Goal: Information Seeking & Learning: Learn about a topic

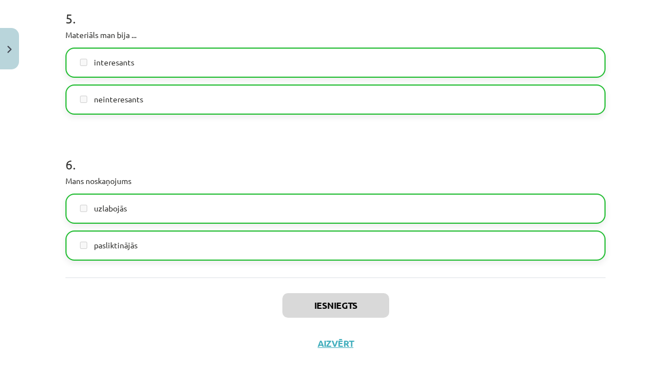
scroll to position [1024, 0]
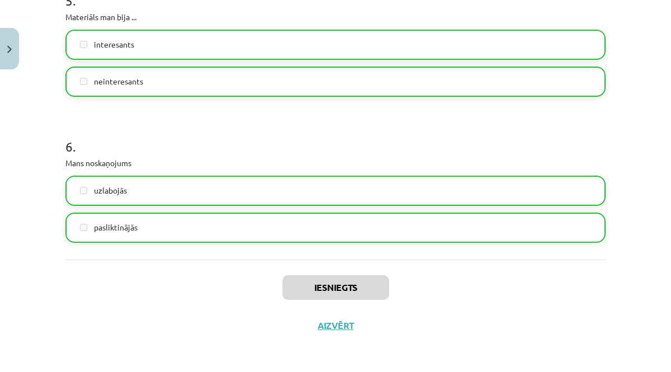
click at [338, 332] on div "Iesniegts Aizvērt" at bounding box center [335, 299] width 540 height 78
click at [338, 330] on button "Aizvērt" at bounding box center [335, 325] width 43 height 11
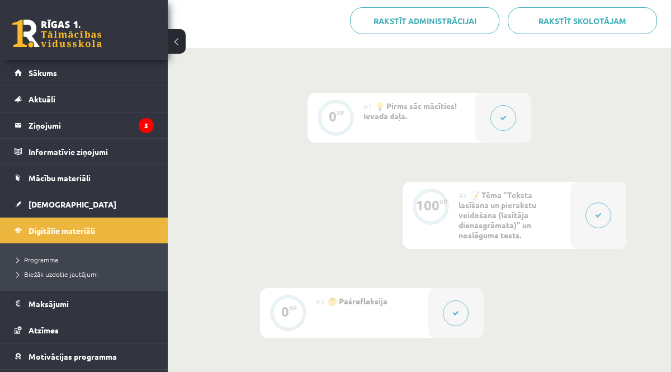
scroll to position [242, 0]
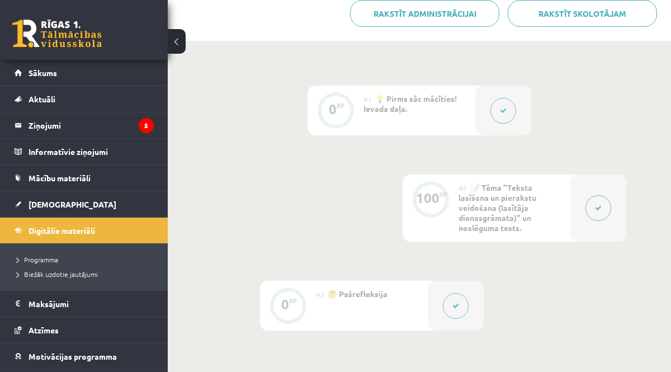
click at [597, 206] on icon at bounding box center [598, 208] width 7 height 7
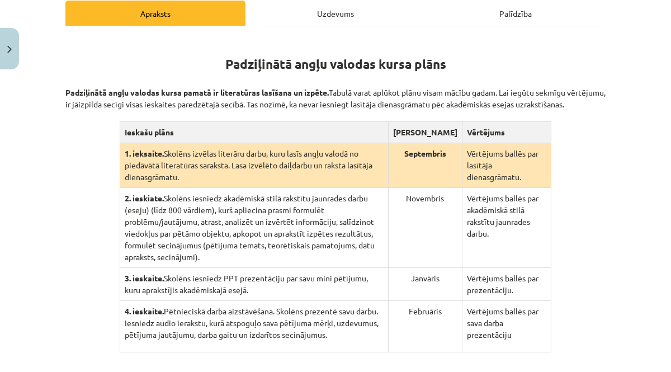
scroll to position [360, 0]
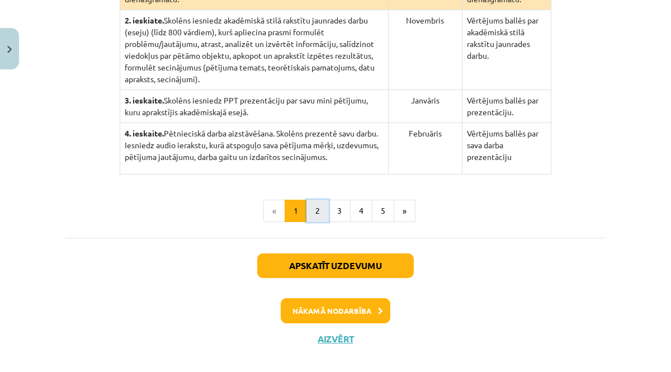
click at [325, 200] on button "2" at bounding box center [318, 211] width 22 height 22
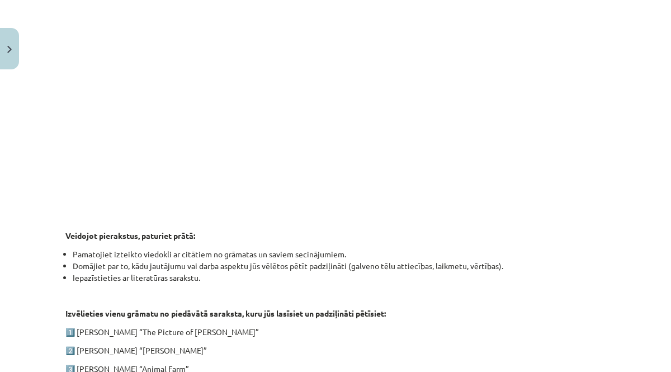
scroll to position [629, 0]
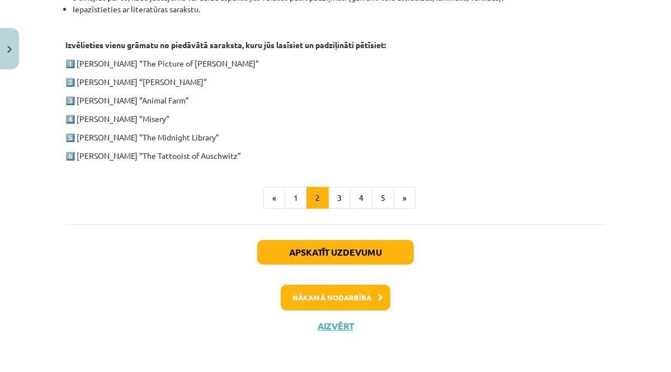
click at [181, 101] on p "3️⃣ [PERSON_NAME] “Animal Farm”" at bounding box center [335, 101] width 540 height 12
drag, startPoint x: 181, startPoint y: 101, endPoint x: 86, endPoint y: 98, distance: 95.1
click at [86, 98] on p "3️⃣ [PERSON_NAME] “Animal Farm”" at bounding box center [335, 101] width 540 height 12
copy div "George Orwell “Animal Farm”"
click at [305, 204] on button "1" at bounding box center [296, 198] width 22 height 22
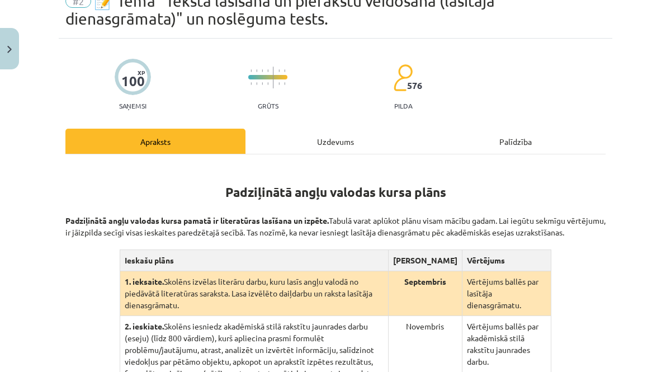
scroll to position [0, 0]
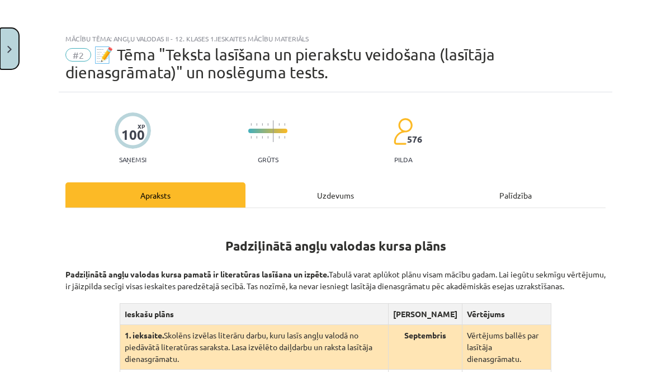
click at [16, 44] on button "Close" at bounding box center [9, 48] width 19 height 41
click at [54, 22] on div "Mācību tēma: Angļu valodas ii - 12. klases 1.ieskaites mācību materiāls #2 📝 Tē…" at bounding box center [335, 186] width 671 height 372
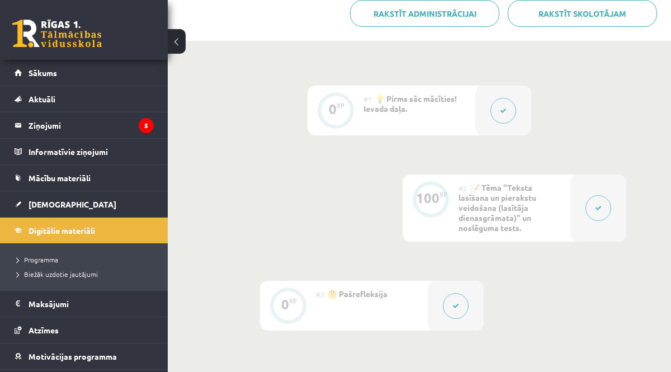
click at [12, 30] on link at bounding box center [57, 34] width 90 height 28
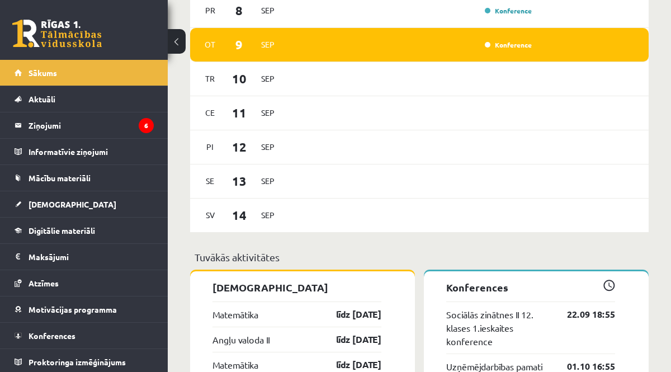
scroll to position [675, 0]
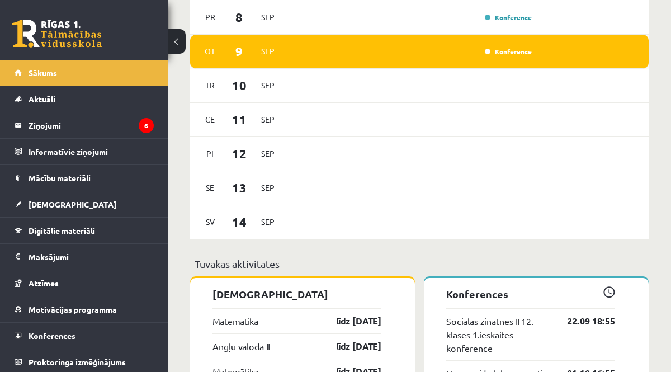
click at [502, 53] on link "Konference" at bounding box center [508, 51] width 47 height 9
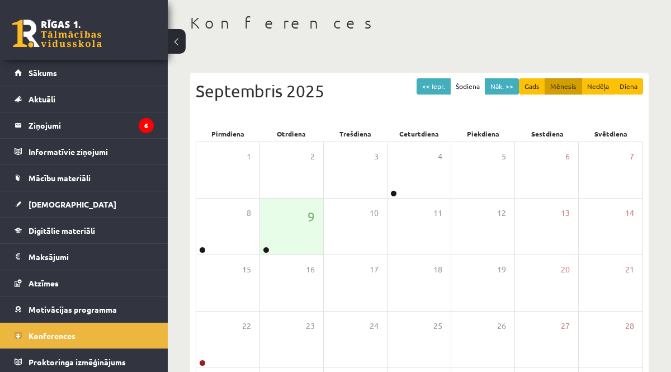
scroll to position [53, 0]
click at [295, 236] on div "9" at bounding box center [291, 226] width 63 height 56
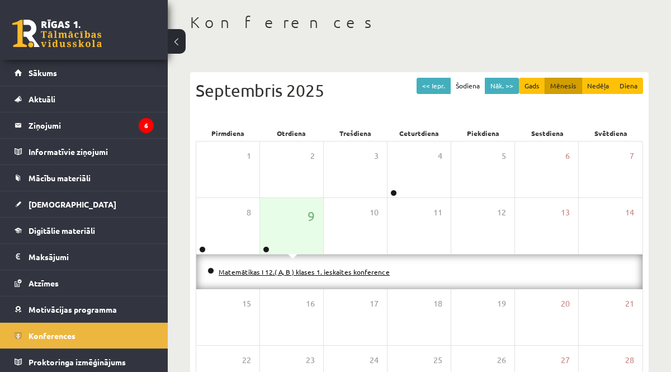
click at [286, 272] on link "Matemātikas I 12.( A, B ) klases 1. ieskaites konference" at bounding box center [304, 271] width 171 height 9
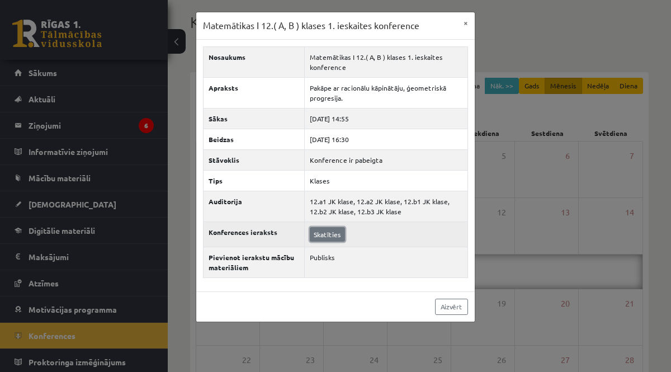
click at [330, 233] on link "Skatīties" at bounding box center [327, 234] width 35 height 15
